Goal: Navigation & Orientation: Find specific page/section

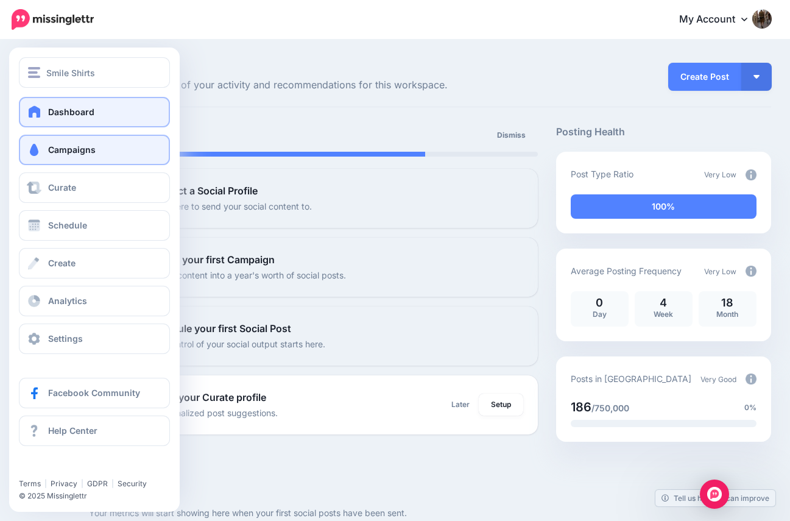
click at [96, 150] on link "Campaigns" at bounding box center [94, 150] width 151 height 30
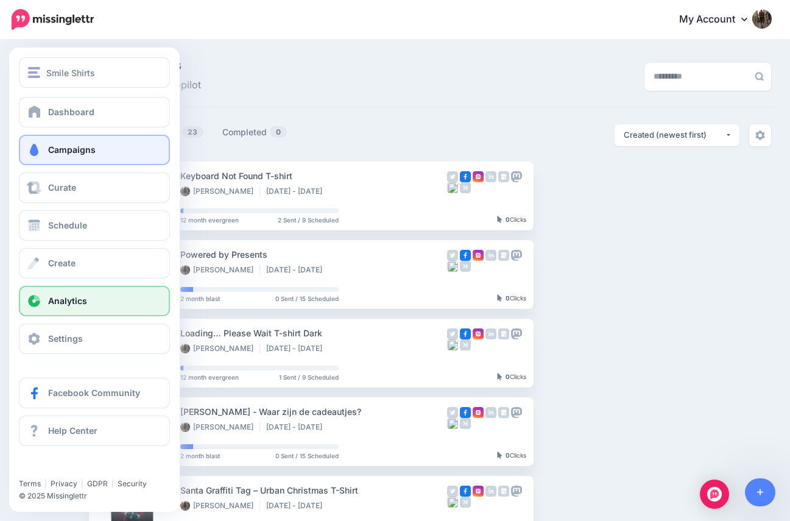
click at [56, 300] on span "Analytics" at bounding box center [67, 300] width 39 height 10
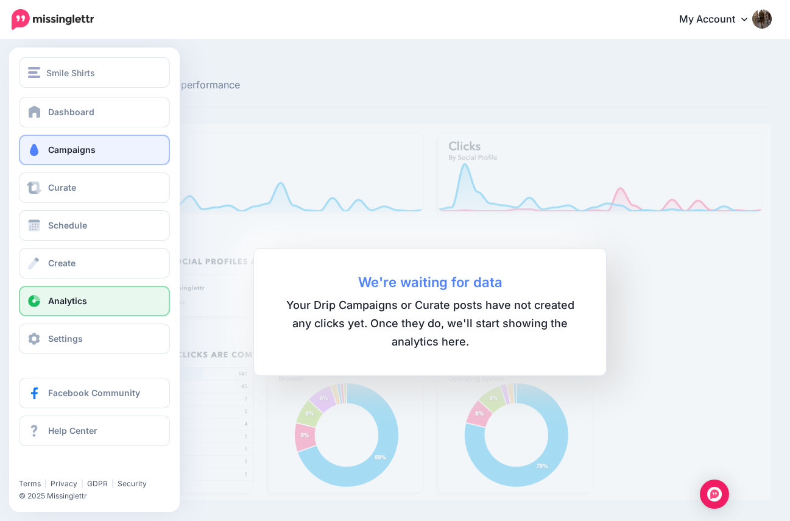
click at [60, 149] on span "Campaigns" at bounding box center [72, 149] width 48 height 10
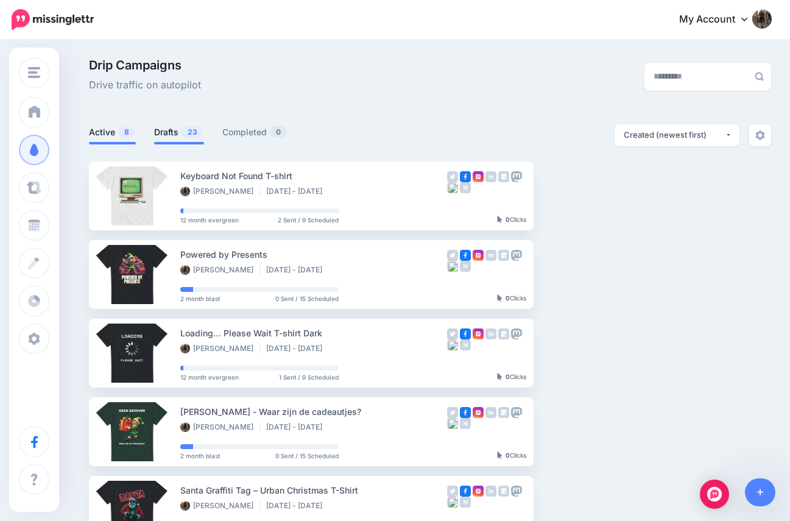
click at [168, 133] on link "Drafts 23" at bounding box center [179, 132] width 50 height 15
